Goal: Information Seeking & Learning: Learn about a topic

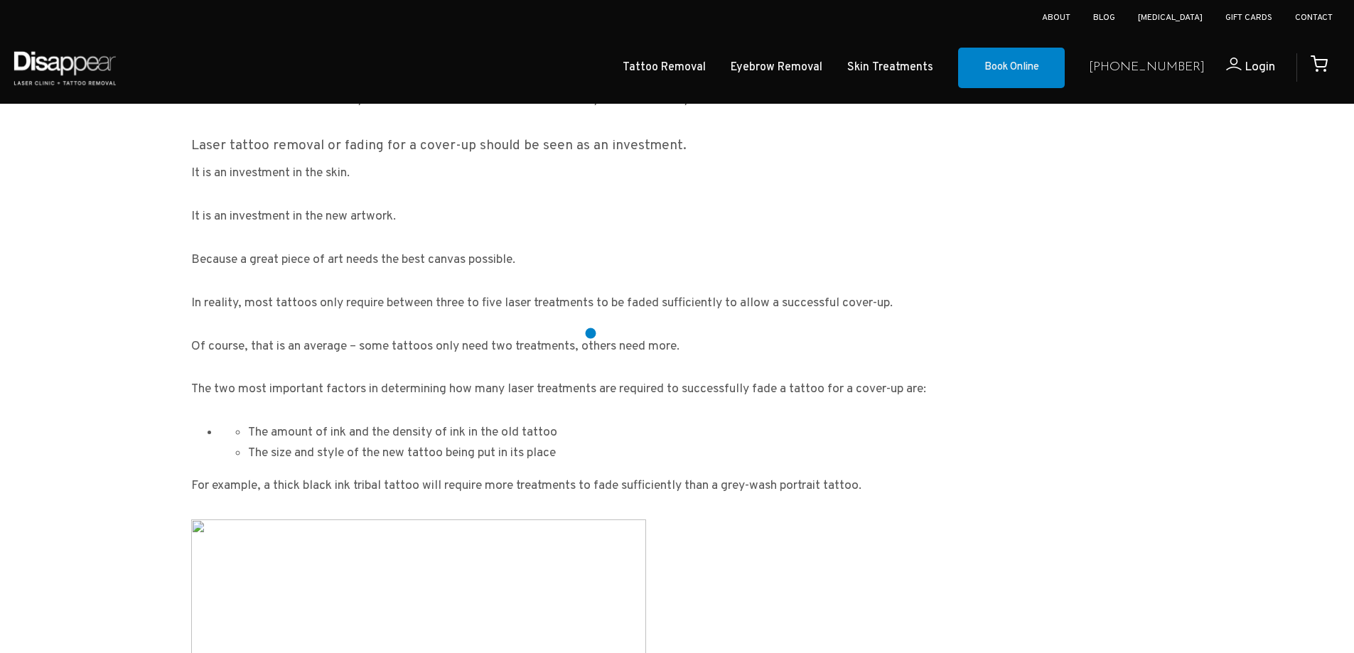
scroll to position [1919, 0]
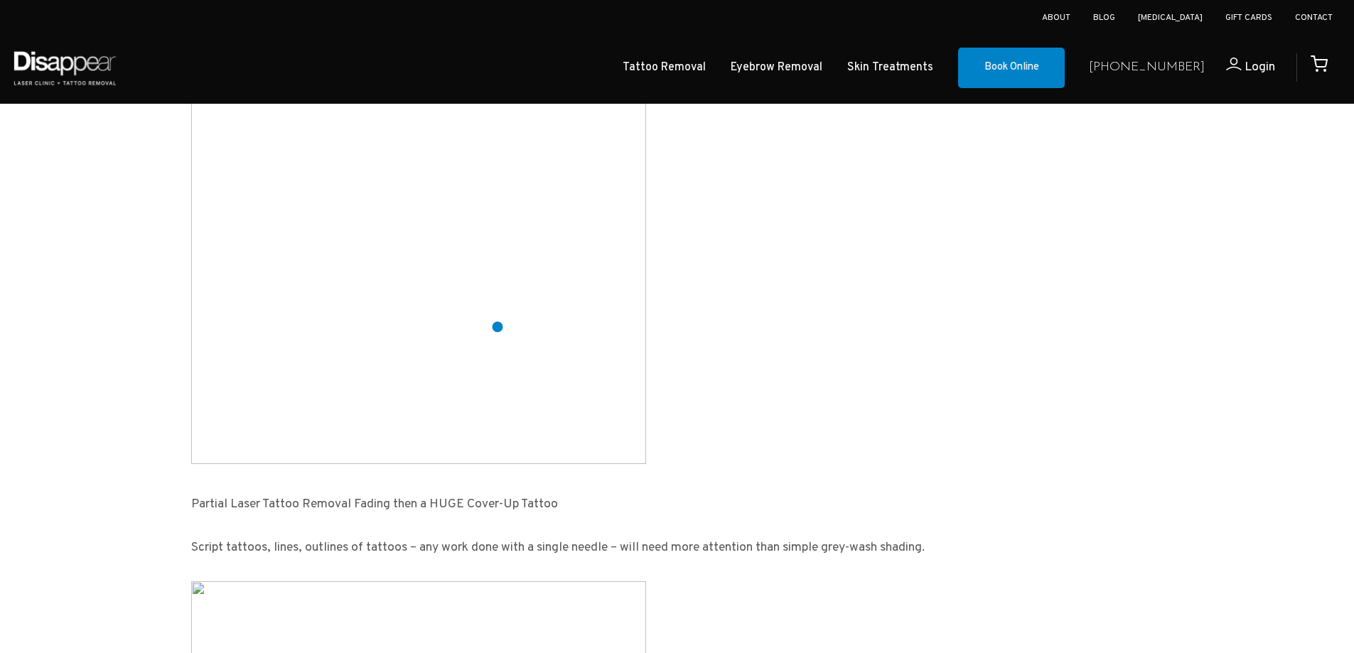
click at [497, 327] on img at bounding box center [418, 236] width 455 height 455
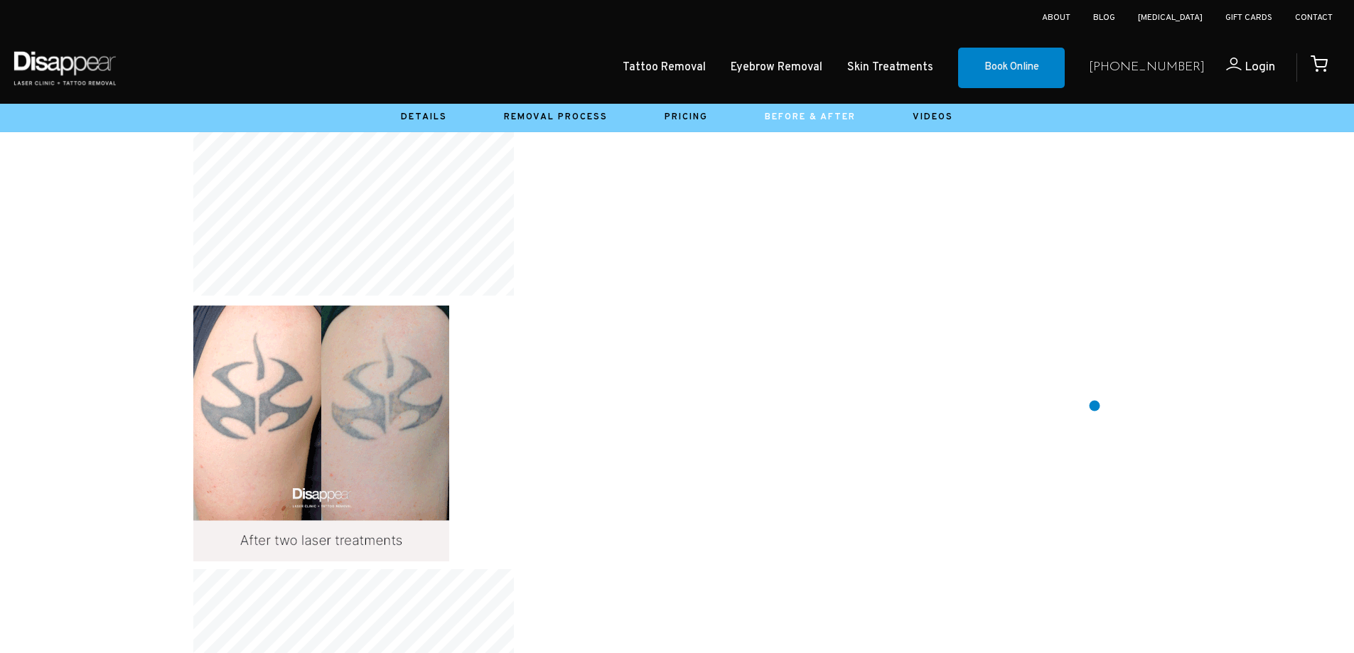
scroll to position [4052, 0]
